Goal: Information Seeking & Learning: Learn about a topic

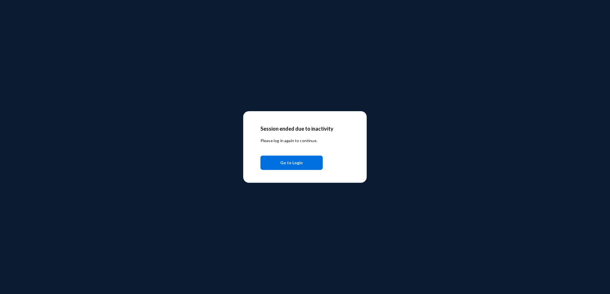
click at [303, 166] on button "Go to Login" at bounding box center [291, 163] width 62 height 14
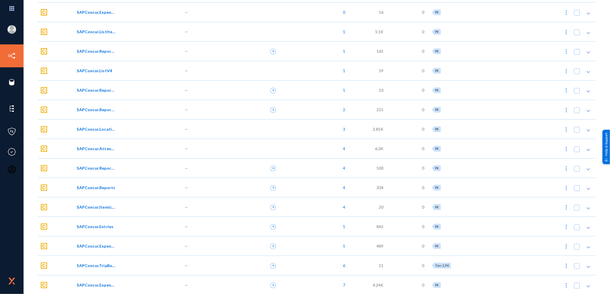
scroll to position [69, 0]
click at [93, 284] on span "SAPConcur.ExpenseDetails" at bounding box center [96, 285] width 39 height 6
click at [104, 286] on span "SAPConcur.ExpenseDetails" at bounding box center [96, 285] width 39 height 6
click at [103, 284] on span "SAPConcur.ExpenseDetails" at bounding box center [96, 285] width 39 height 6
click at [98, 282] on span "SAPConcur.ExpenseDetails" at bounding box center [96, 285] width 39 height 6
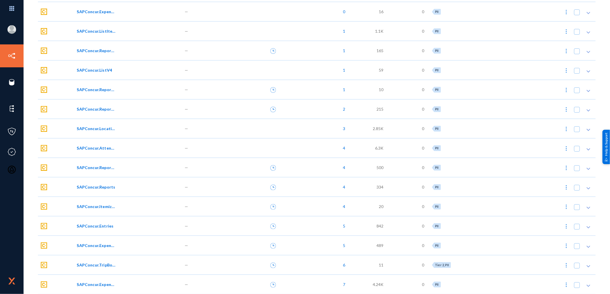
click at [103, 285] on span "SAPConcur.ExpenseDetails" at bounding box center [96, 285] width 39 height 6
click at [93, 284] on span "SAPConcur.ExpenseDetails" at bounding box center [96, 285] width 39 height 6
click at [93, 288] on div "SAPConcur.ExpenseDetails" at bounding box center [128, 285] width 108 height 20
click at [94, 285] on span "SAPConcur.ExpenseDetails" at bounding box center [96, 285] width 39 height 6
click at [97, 280] on div "SAPConcur.ExpenseDetails" at bounding box center [128, 285] width 108 height 20
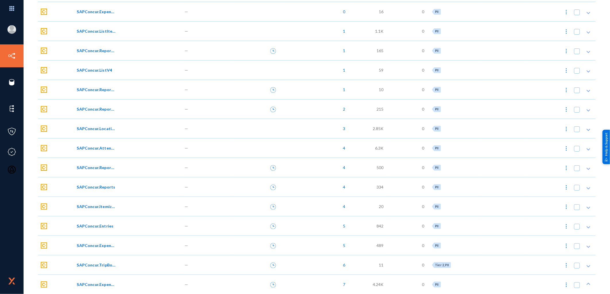
click at [101, 266] on span "SAPConcur.TripBookingSegments" at bounding box center [96, 265] width 39 height 6
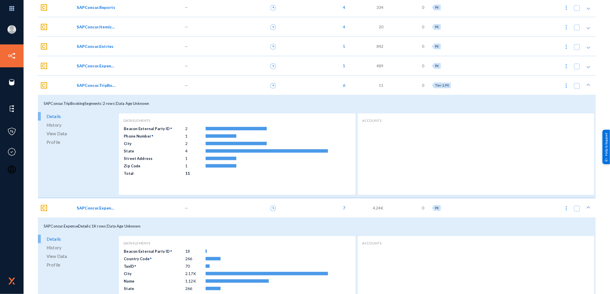
scroll to position [275, 0]
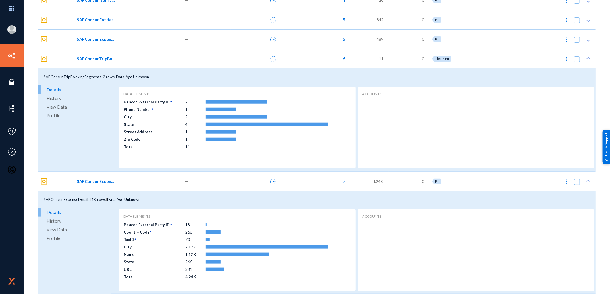
click at [61, 230] on span "View Data" at bounding box center [56, 230] width 20 height 9
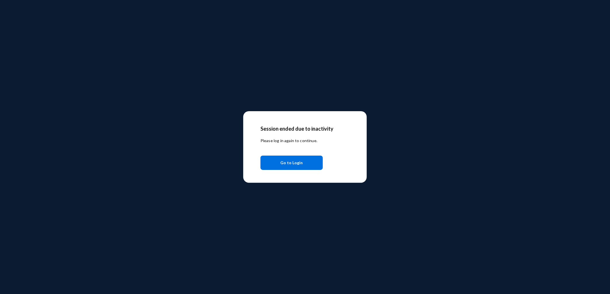
click at [292, 162] on span "Go to Login" at bounding box center [291, 163] width 22 height 10
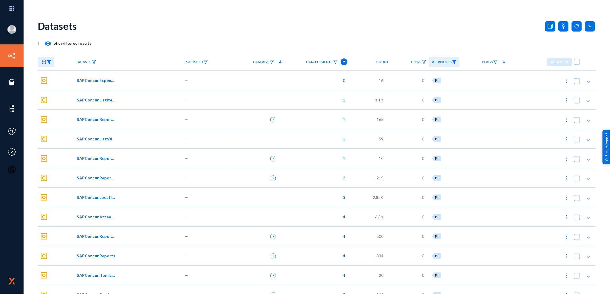
click at [89, 79] on span "SAPConcur.ExpenseGroupConfigurationPolicyExpenseTypes" at bounding box center [96, 80] width 39 height 6
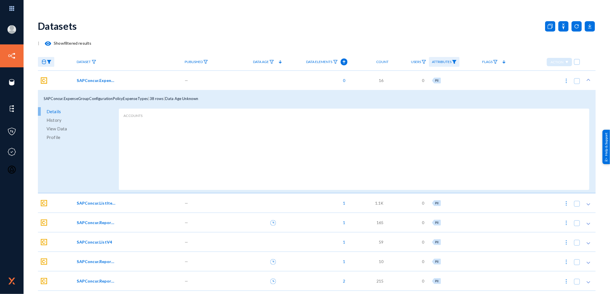
click at [59, 131] on span "View Data" at bounding box center [56, 129] width 20 height 9
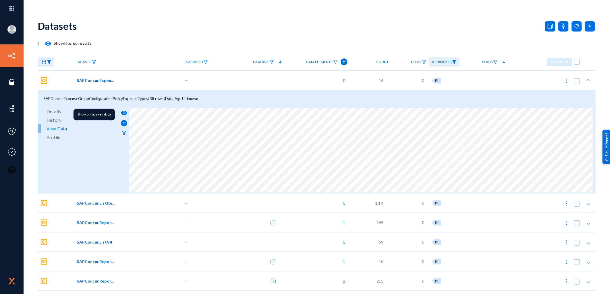
click at [122, 110] on mat-icon "visibility" at bounding box center [124, 113] width 7 height 7
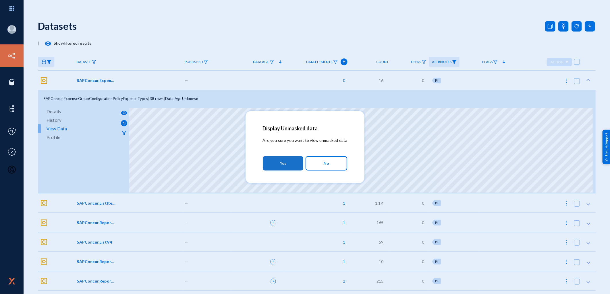
click at [295, 157] on button "Yes" at bounding box center [283, 163] width 40 height 14
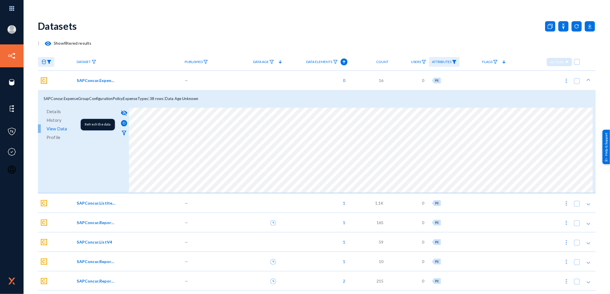
click at [124, 122] on img at bounding box center [124, 123] width 6 height 6
click at [125, 81] on div "SAPConcur.ExpenseGroupConfigurationPolicyExpenseTypes" at bounding box center [127, 80] width 100 height 6
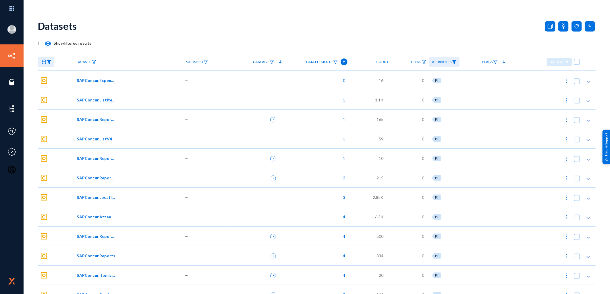
click at [452, 61] on img at bounding box center [454, 62] width 5 height 4
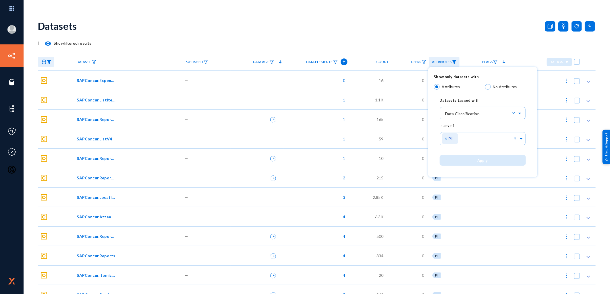
click at [451, 62] on div at bounding box center [305, 147] width 610 height 294
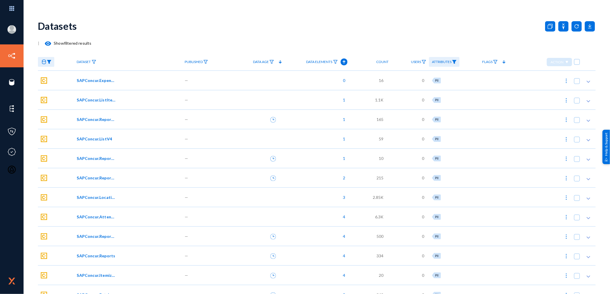
click at [107, 100] on span "SAPConcur.ListItems" at bounding box center [96, 100] width 39 height 6
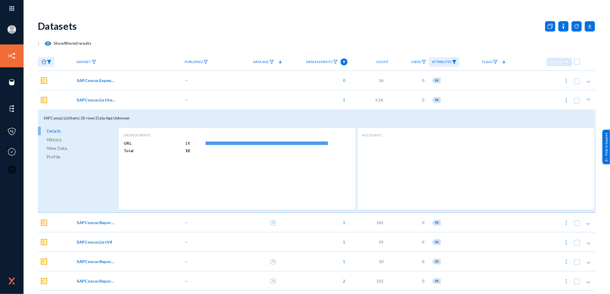
click at [61, 148] on span "View Data" at bounding box center [56, 148] width 20 height 9
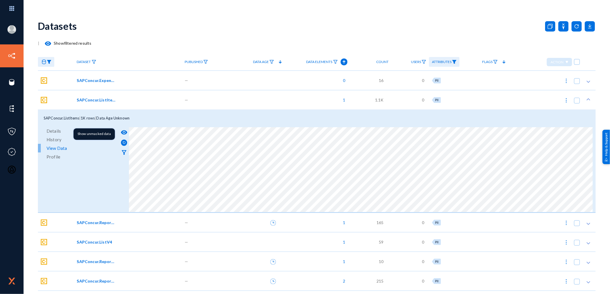
click at [124, 132] on mat-icon "visibility" at bounding box center [124, 132] width 7 height 7
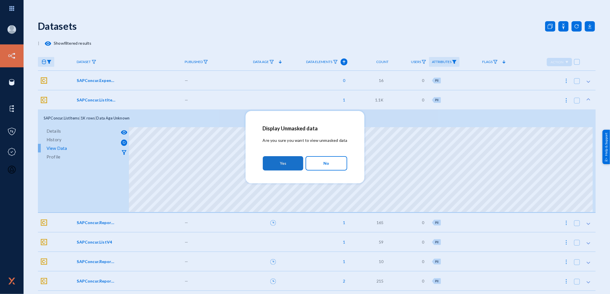
click at [287, 164] on button "Yes" at bounding box center [283, 163] width 40 height 14
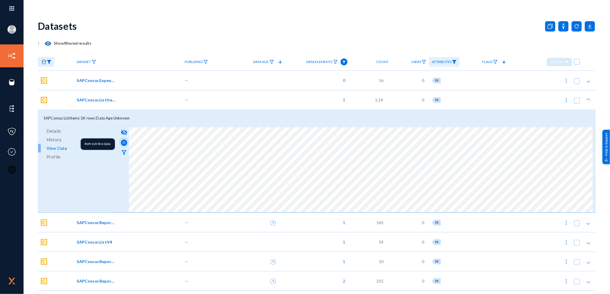
click at [123, 143] on img at bounding box center [124, 143] width 6 height 6
click at [124, 131] on mat-icon "visibility_off" at bounding box center [124, 132] width 7 height 7
click at [125, 132] on mat-icon "visibility" at bounding box center [124, 132] width 7 height 7
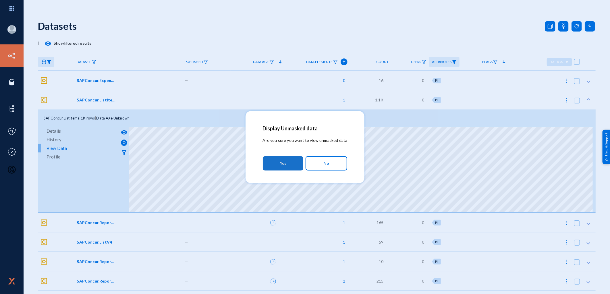
click at [294, 164] on button "Yes" at bounding box center [283, 163] width 40 height 14
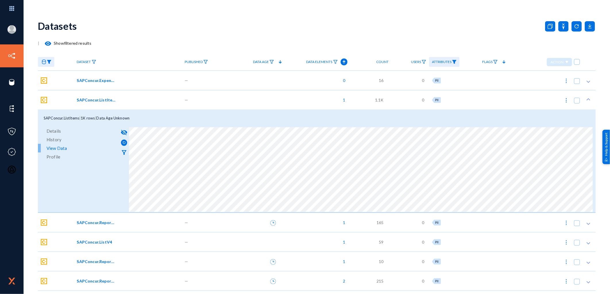
drag, startPoint x: 284, startPoint y: 213, endPoint x: 350, endPoint y: 219, distance: 66.0
click at [0, 0] on anms-location "SAPConcur.ReportDetailsExpenseEntryItemization — 1 165 0 PII" at bounding box center [0, 0] width 0 height 0
click at [124, 101] on div "SAPConcur.ListItems" at bounding box center [127, 100] width 100 height 6
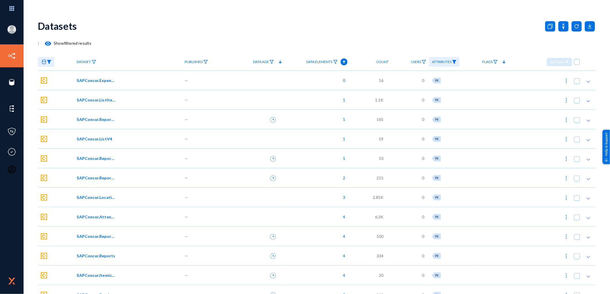
scroll to position [69, 0]
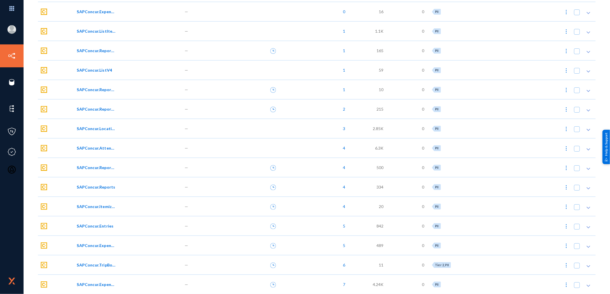
drag, startPoint x: 74, startPoint y: 77, endPoint x: 136, endPoint y: 292, distance: 224.3
click at [136, 292] on div "Dataset Published Data Age Data Elements Count Users Attributes Flags Action SA…" at bounding box center [316, 140] width 557 height 310
copy div "SAPConcur.ExpenseGroupConfigurationPolicyExpenseTypes — 0 16 0 PII SAPConcur.Li…"
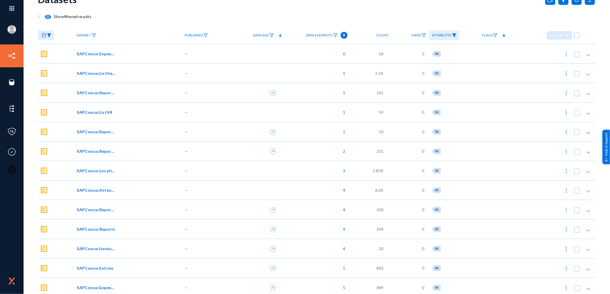
scroll to position [0, 0]
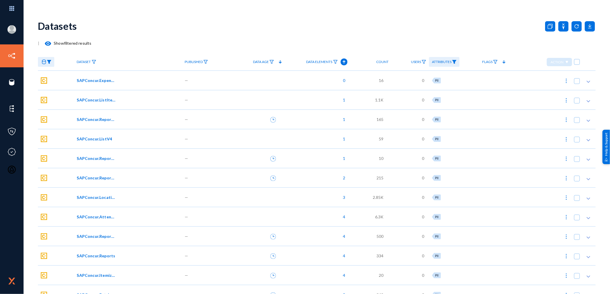
click at [137, 47] on div "| visibility Show filtered results" at bounding box center [316, 43] width 557 height 11
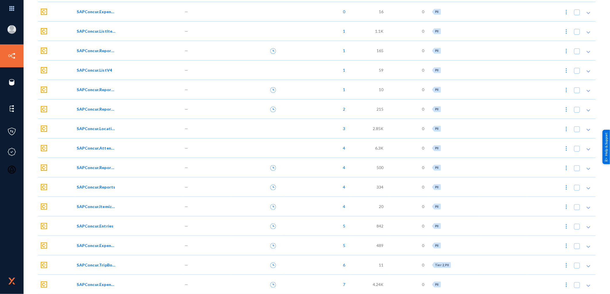
drag, startPoint x: 73, startPoint y: 75, endPoint x: 143, endPoint y: 304, distance: 239.3
click at [143, 294] on html "danny.santos@russellreynolds.com russel Log out Directory Datasets Sources Sens…" at bounding box center [305, 147] width 610 height 294
copy div "SAPConcur.ExpenseGroupConfigurationPolicyExpenseTypes — 0 16 0 PII SAPConcur.Li…"
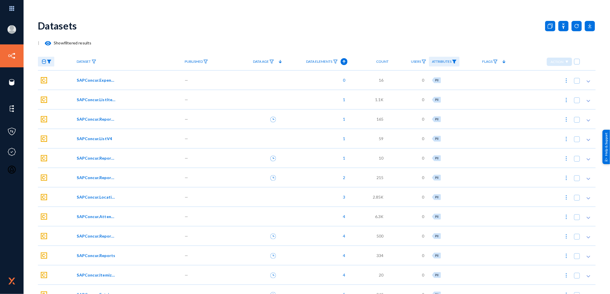
scroll to position [0, 0]
click at [104, 104] on div "SAPConcur.ListItems" at bounding box center [128, 100] width 108 height 20
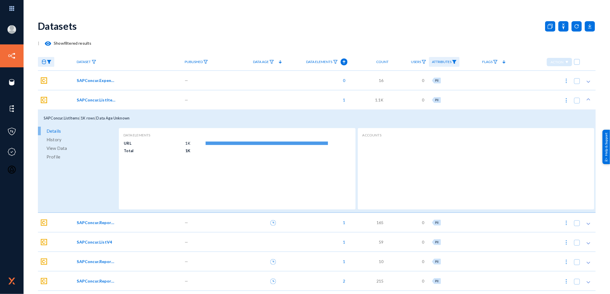
click at [64, 147] on span "View Data" at bounding box center [56, 148] width 20 height 9
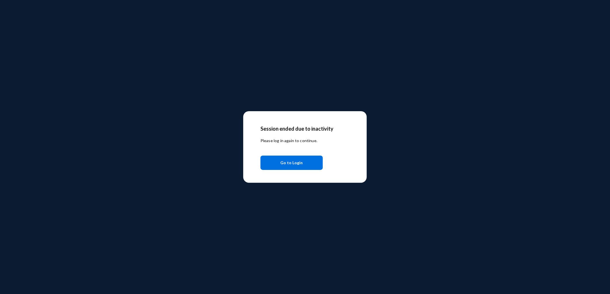
click at [274, 164] on button "Go to Login" at bounding box center [291, 163] width 62 height 14
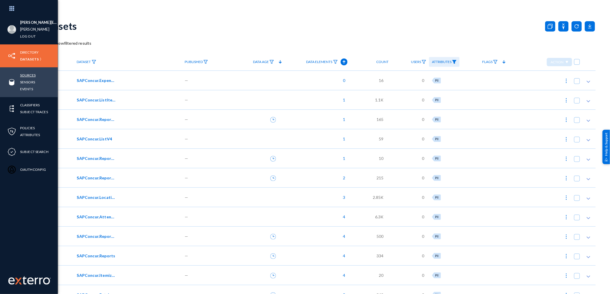
click at [32, 74] on link "Sources" at bounding box center [27, 75] width 15 height 7
